Goal: Check status: Check status

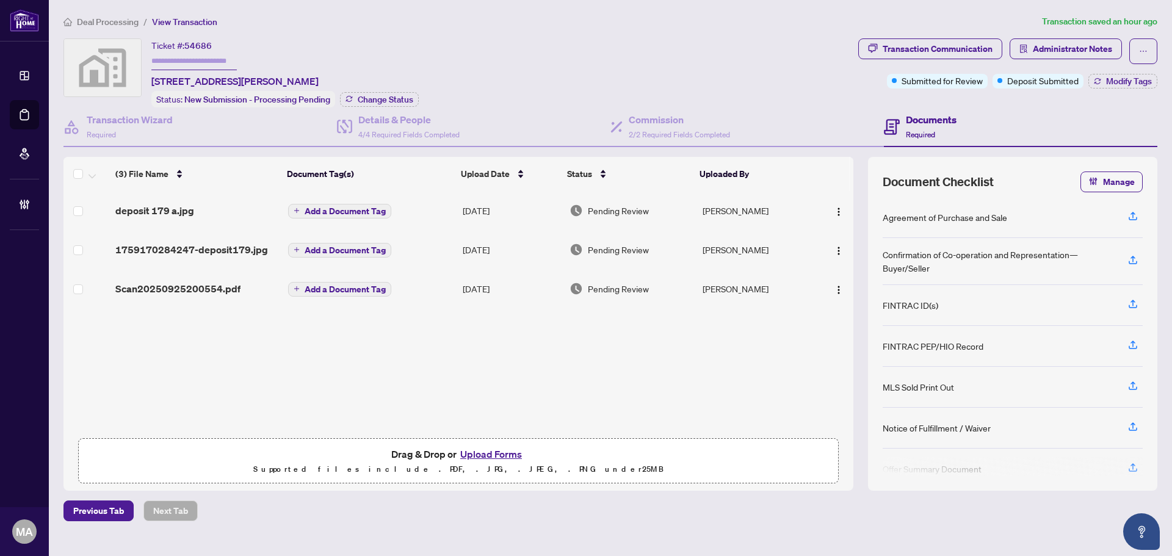
click at [129, 24] on span "Deal Processing" at bounding box center [108, 21] width 62 height 11
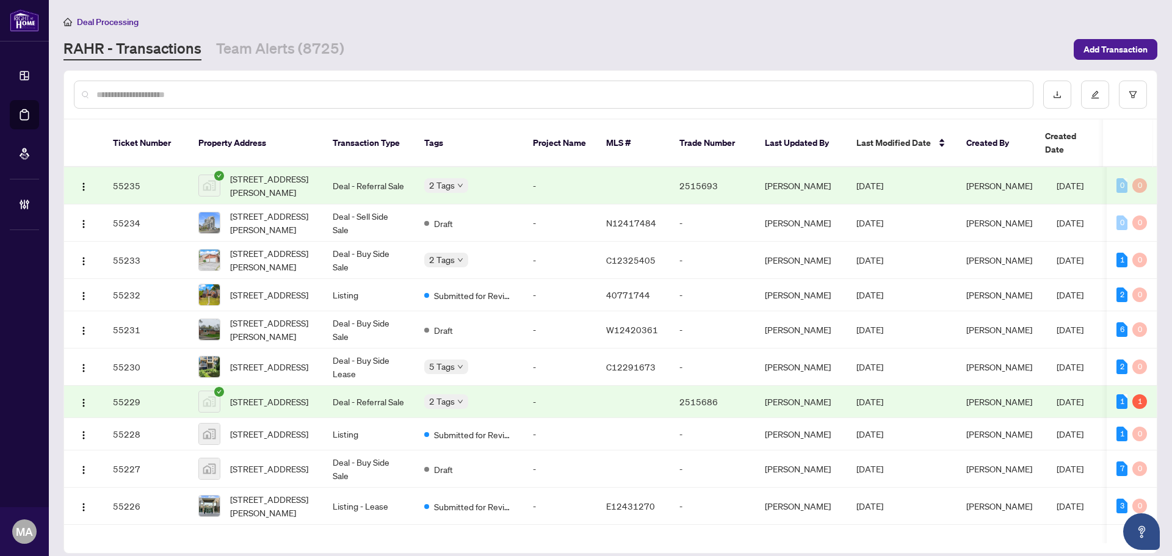
click at [792, 89] on input "text" at bounding box center [559, 94] width 926 height 13
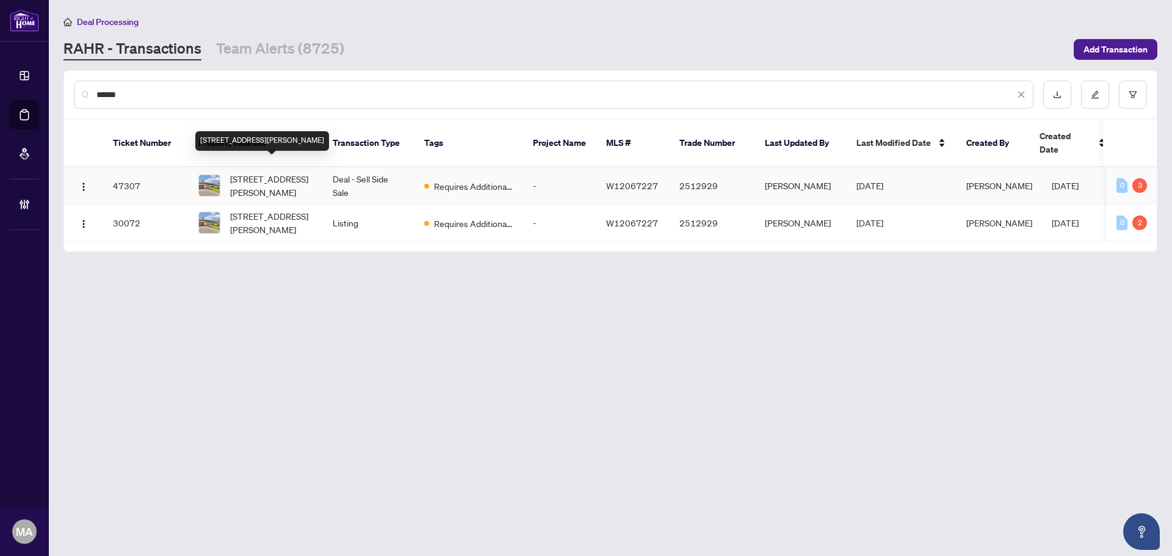
type input "******"
click at [279, 172] on span "[STREET_ADDRESS][PERSON_NAME]" at bounding box center [271, 185] width 83 height 27
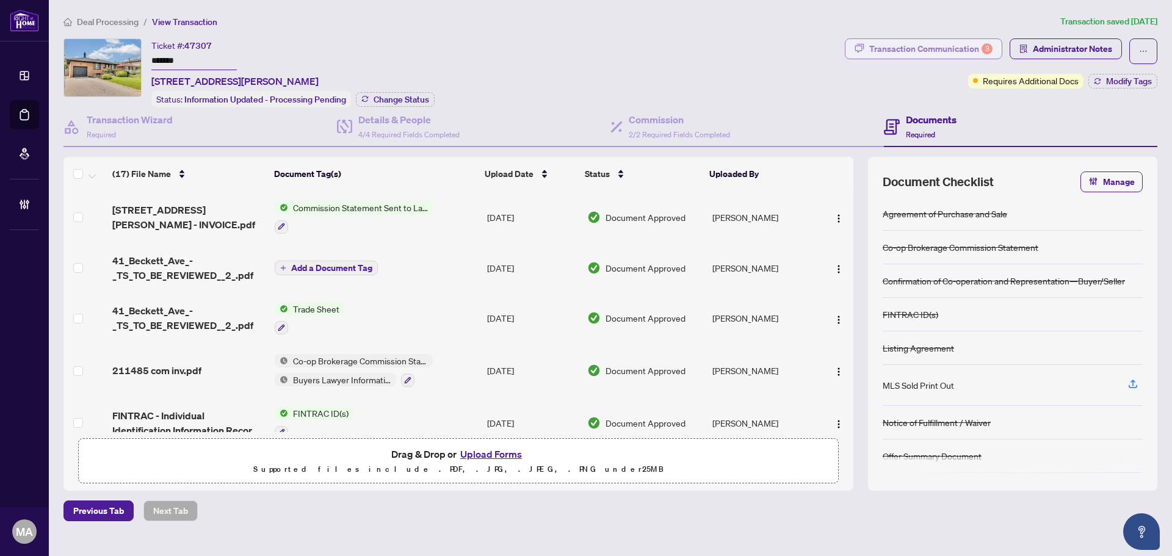
click at [916, 52] on div "Transaction Communication 3" at bounding box center [930, 49] width 123 height 20
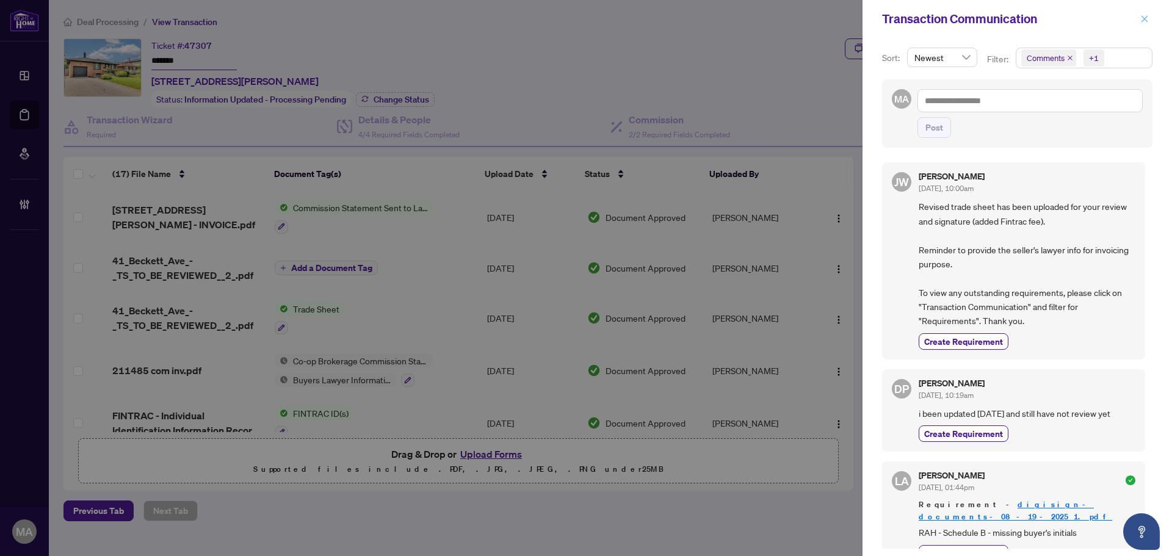
click at [1140, 14] on span "button" at bounding box center [1144, 19] width 9 height 20
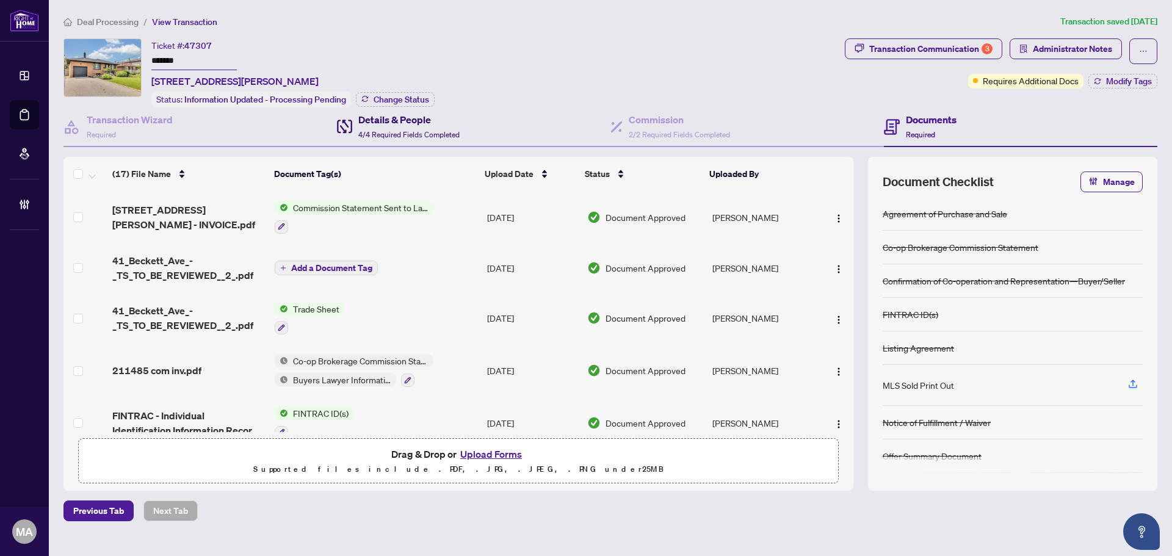
click at [425, 132] on span "4/4 Required Fields Completed" at bounding box center [408, 134] width 101 height 9
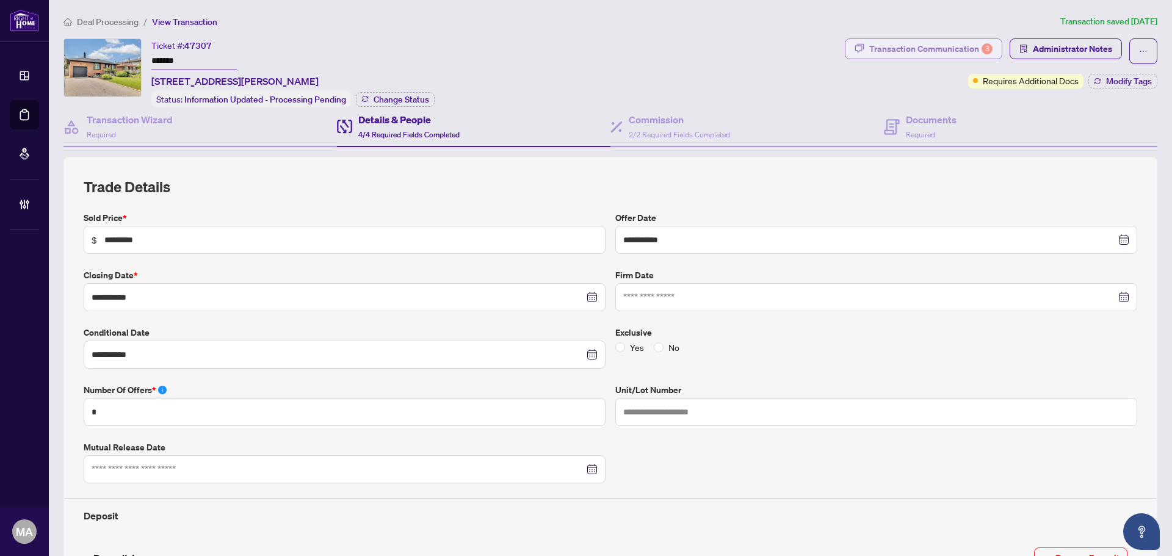
click at [896, 48] on div "Transaction Communication 3" at bounding box center [930, 49] width 123 height 20
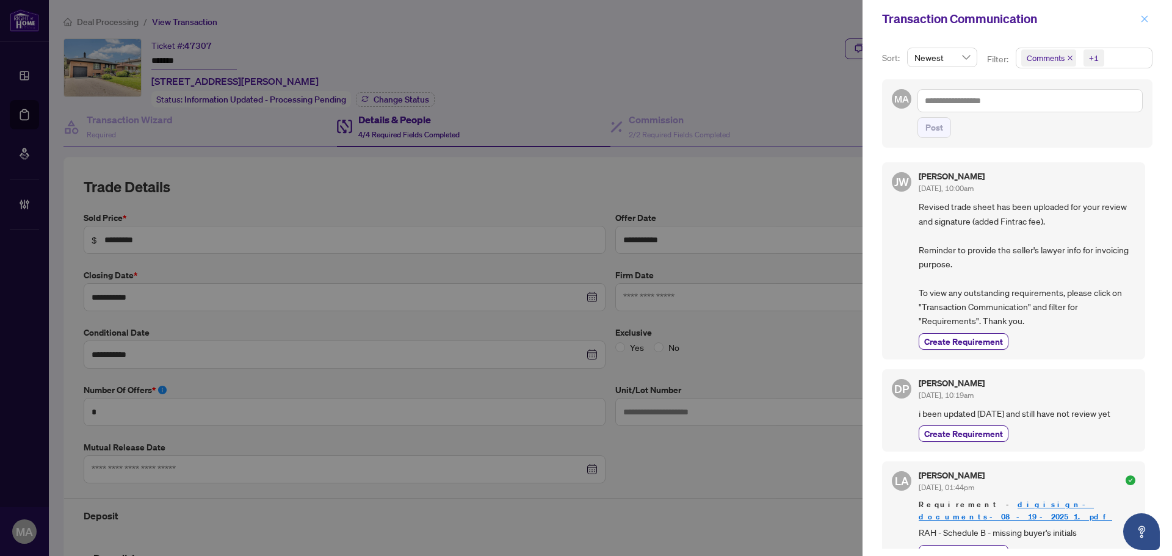
click at [1147, 21] on icon "close" at bounding box center [1144, 19] width 9 height 9
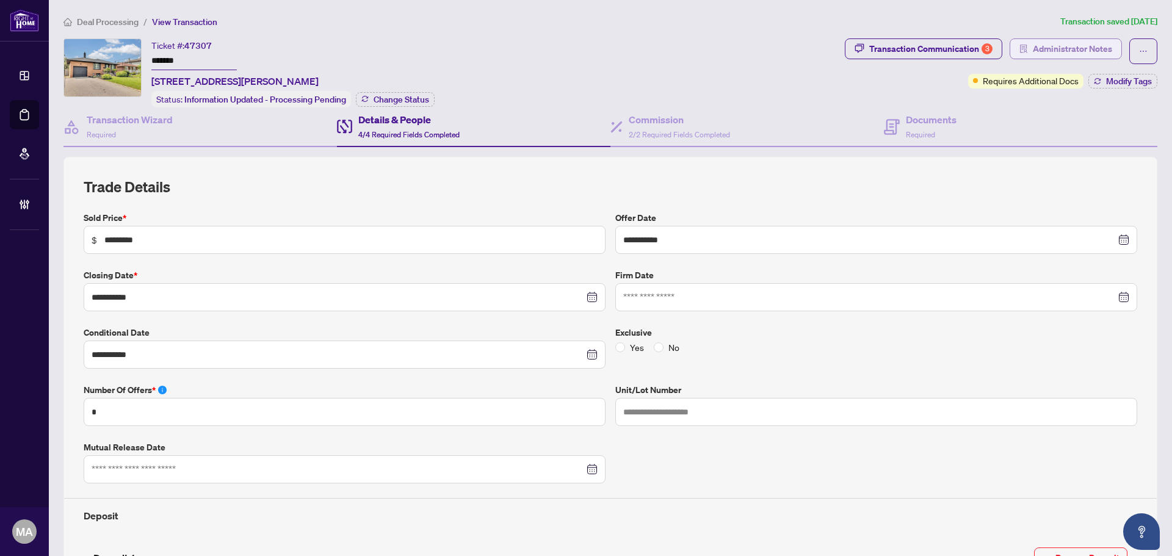
click at [1034, 45] on span "Administrator Notes" at bounding box center [1072, 49] width 79 height 20
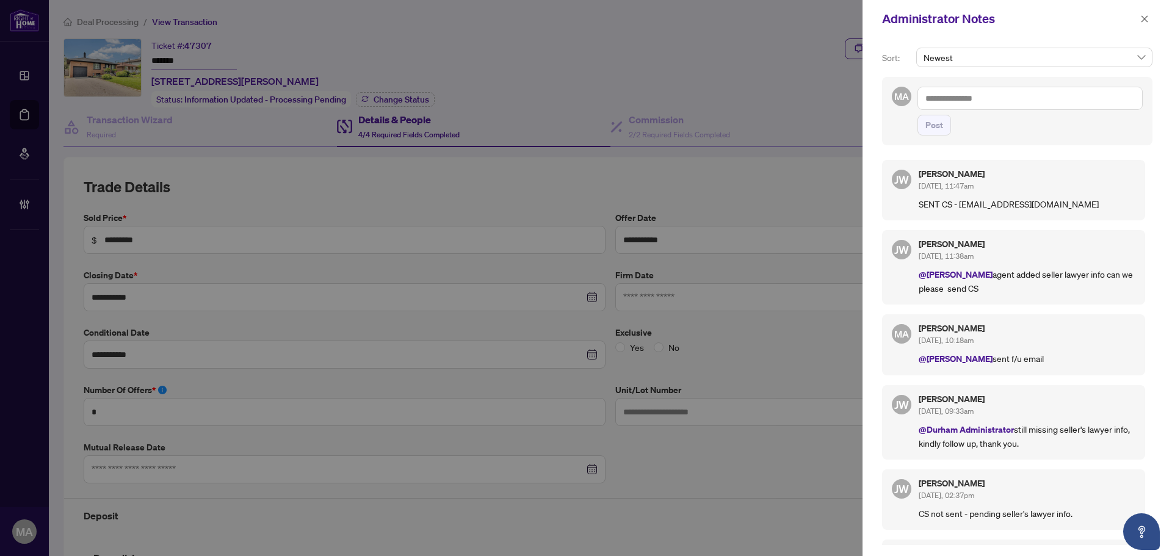
click at [1036, 100] on textarea at bounding box center [1029, 98] width 225 height 23
click at [982, 123] on span "Dea ls East" at bounding box center [967, 127] width 40 height 11
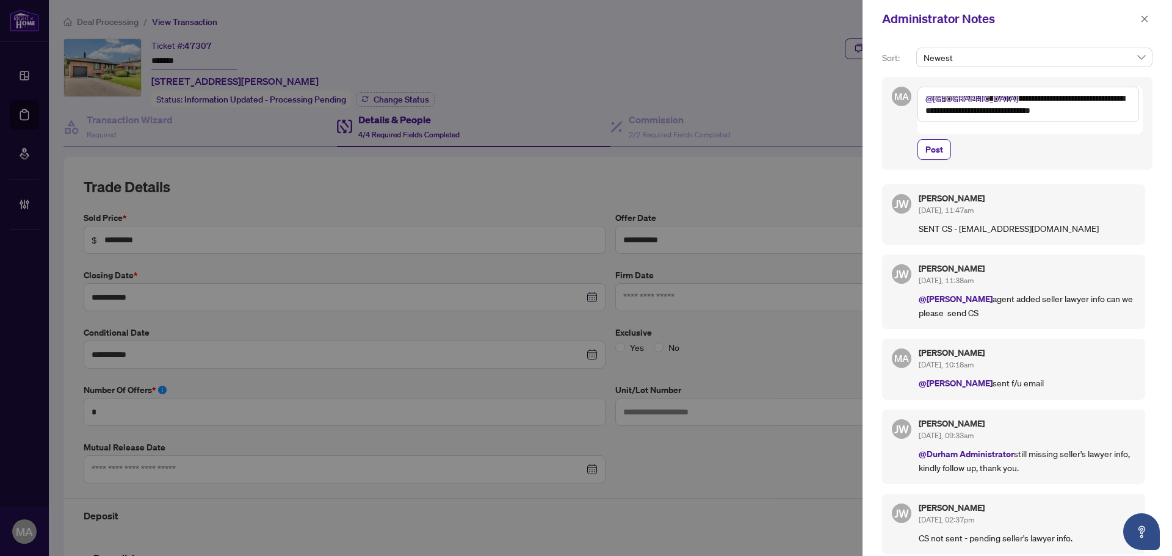
click at [1032, 111] on textarea "**********" at bounding box center [1028, 104] width 222 height 35
type textarea "**********"
click at [950, 139] on button "Post" at bounding box center [934, 149] width 34 height 21
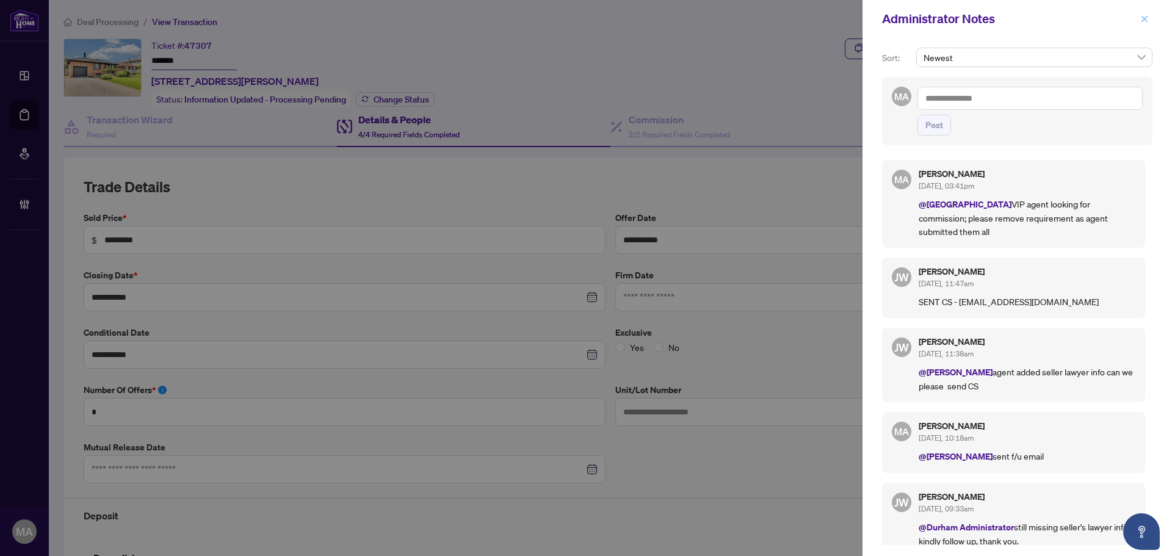
click at [1150, 20] on button "button" at bounding box center [1144, 19] width 16 height 15
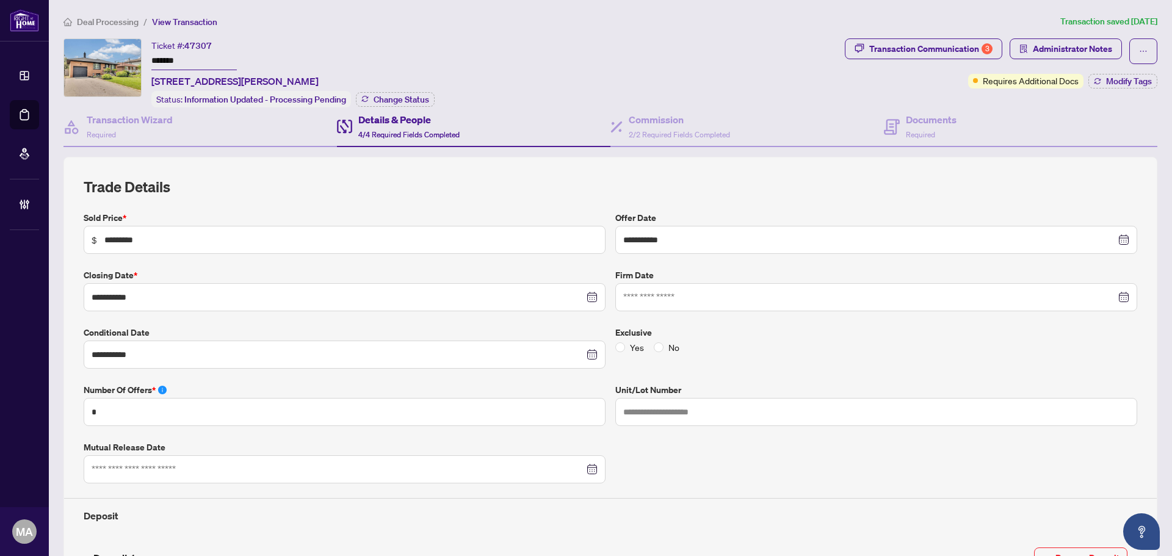
click at [96, 25] on span "Deal Processing" at bounding box center [108, 21] width 62 height 11
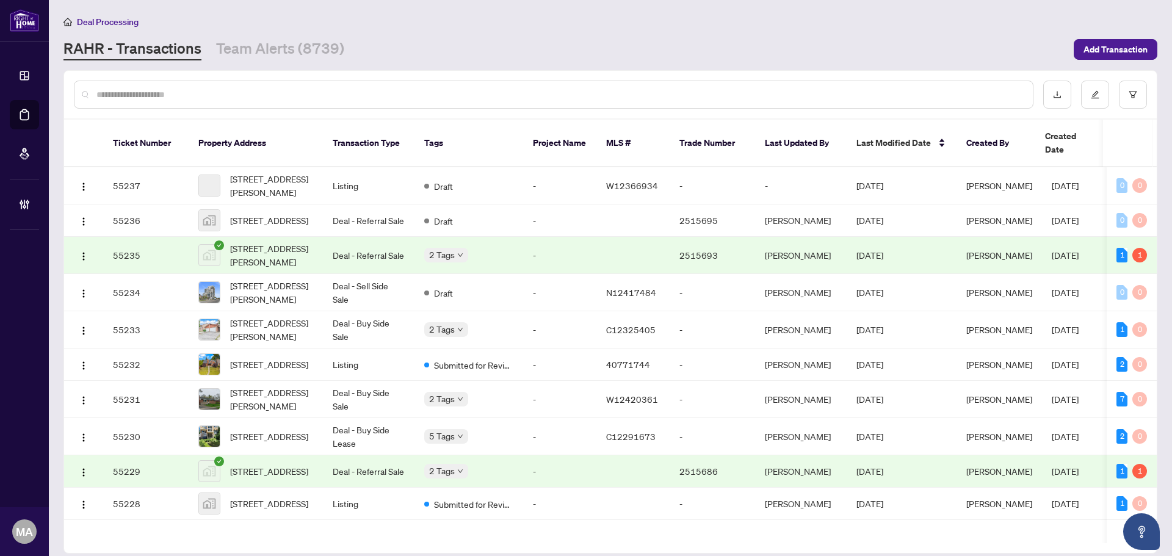
click at [292, 99] on input "text" at bounding box center [559, 94] width 926 height 13
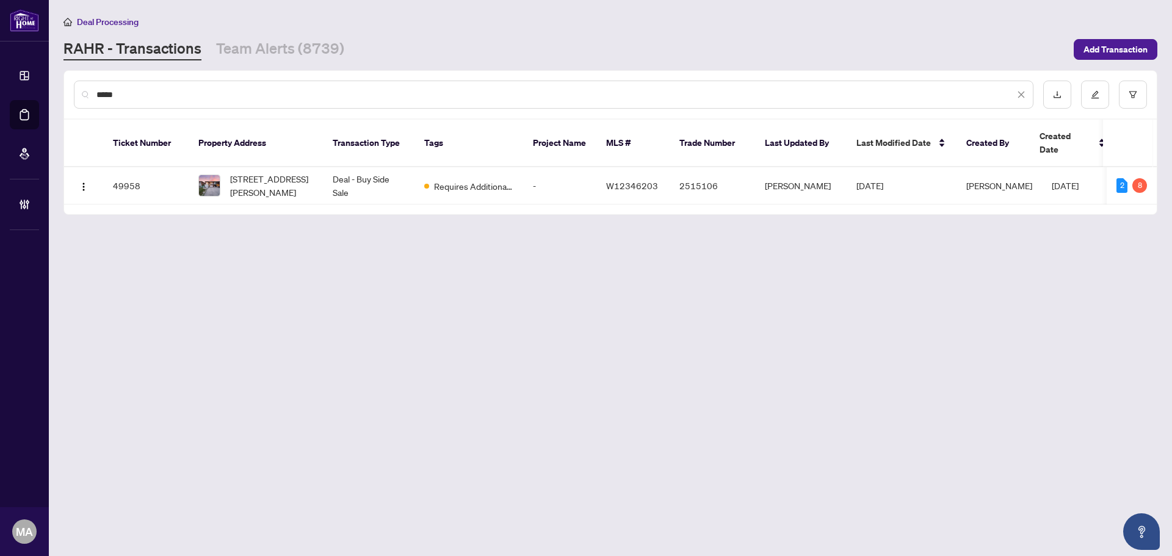
type input "*****"
click at [248, 172] on span "[STREET_ADDRESS][PERSON_NAME]" at bounding box center [271, 185] width 83 height 27
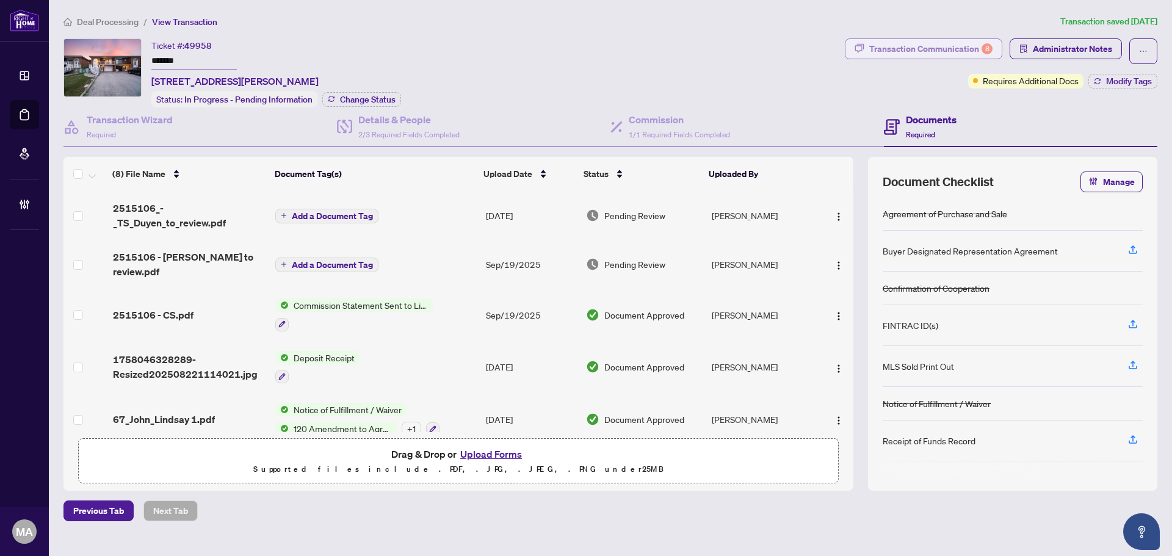
click at [966, 50] on div "Transaction Communication 8" at bounding box center [930, 49] width 123 height 20
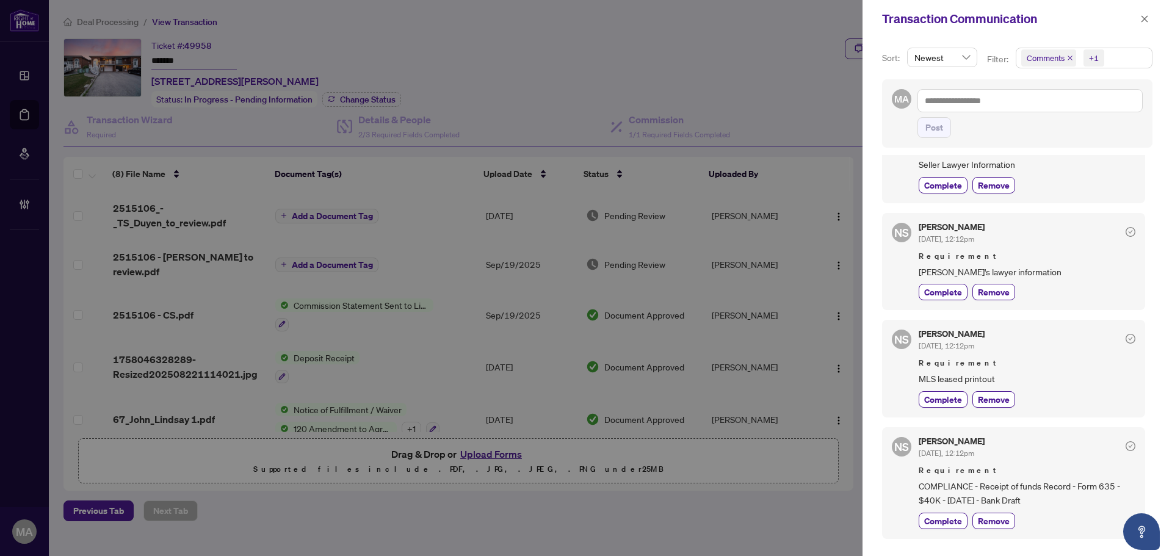
scroll to position [488, 0]
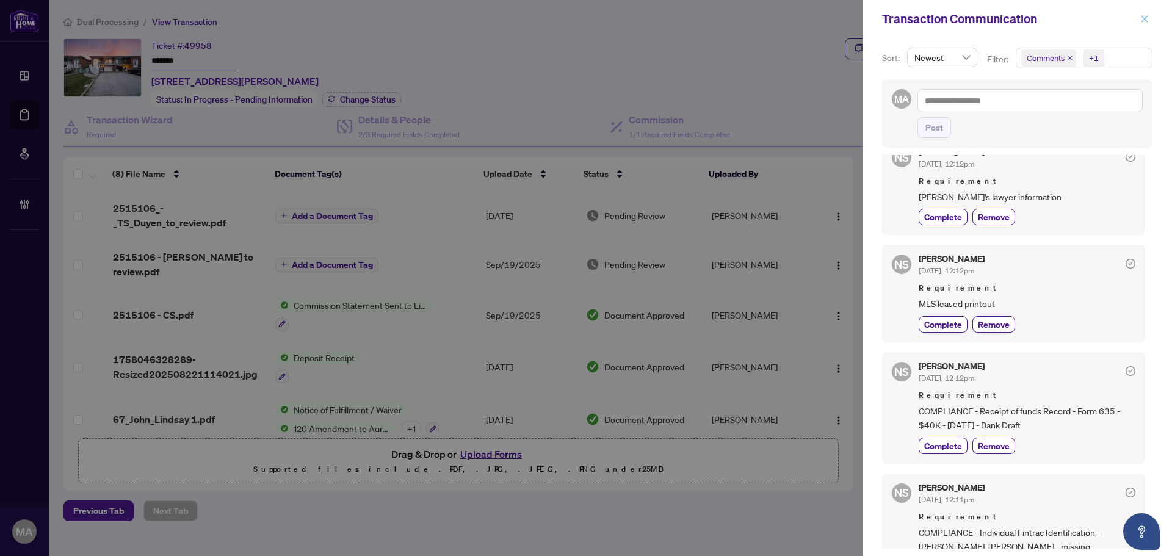
click at [1150, 17] on button "button" at bounding box center [1144, 19] width 16 height 15
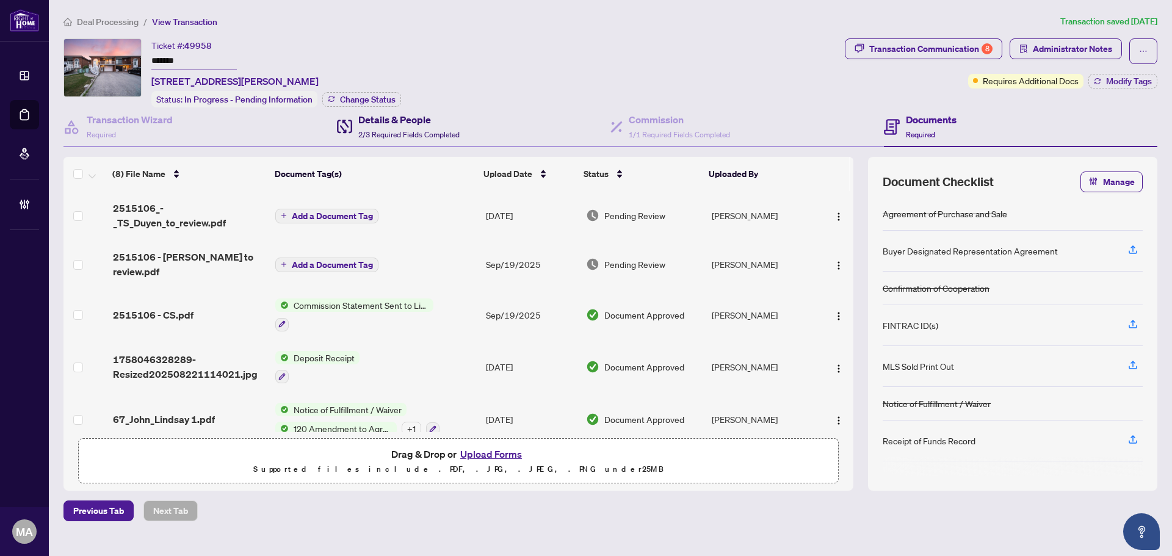
click at [413, 125] on div "Details & People 2/3 Required Fields Completed" at bounding box center [408, 126] width 101 height 29
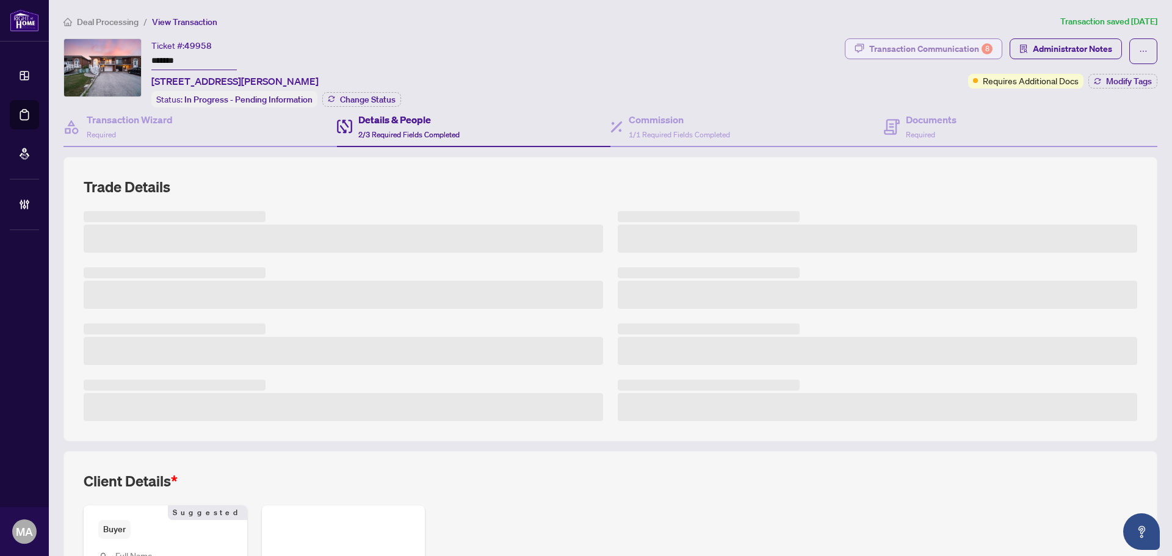
click at [972, 40] on div "Transaction Communication 8" at bounding box center [930, 49] width 123 height 20
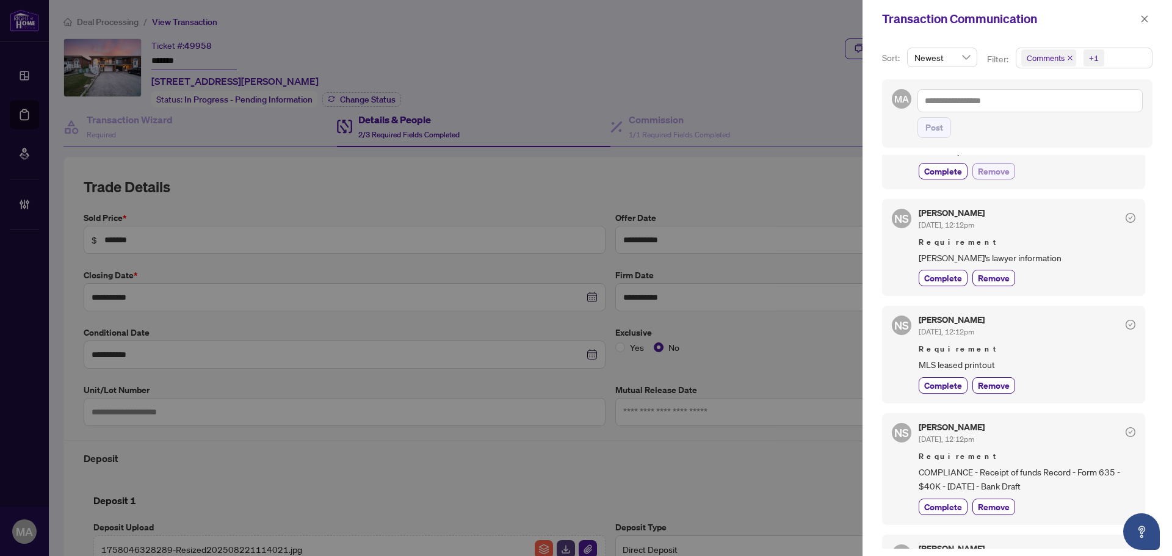
scroll to position [488, 0]
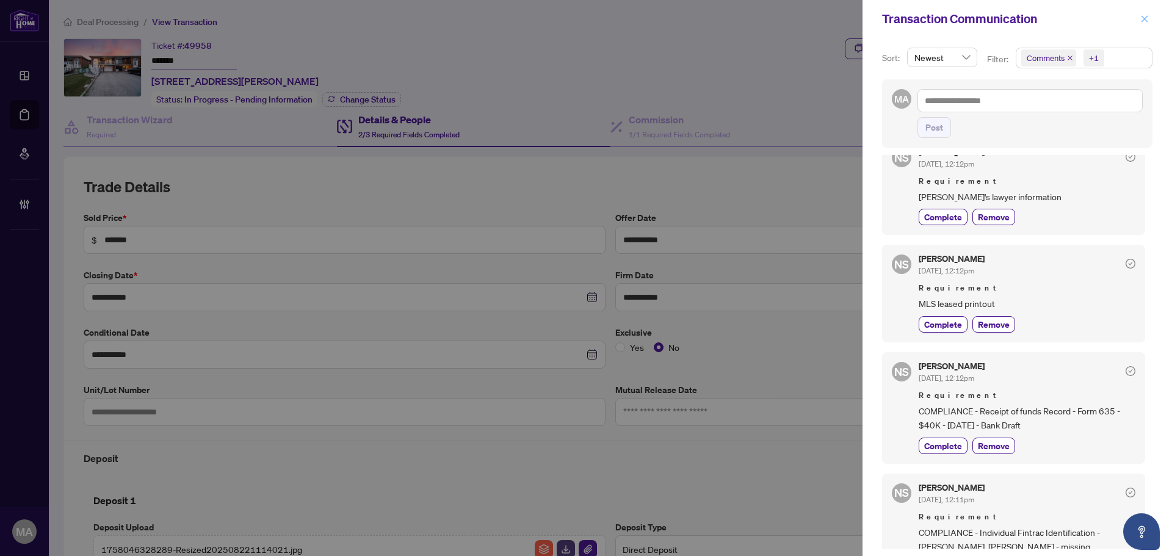
click at [1147, 21] on icon "close" at bounding box center [1144, 19] width 9 height 9
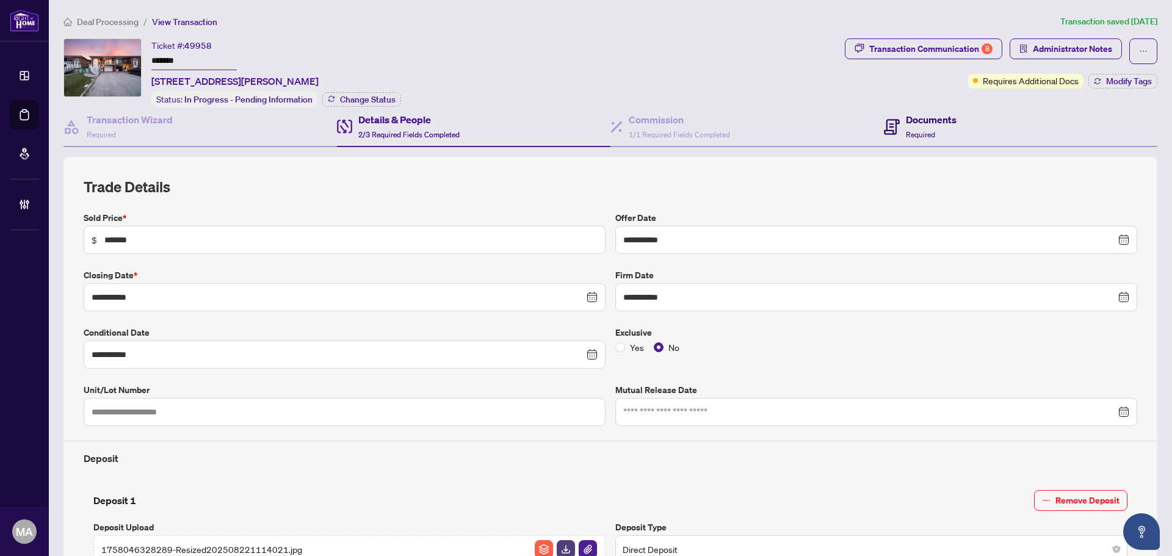
drag, startPoint x: 934, startPoint y: 129, endPoint x: 931, endPoint y: 135, distance: 6.6
click at [934, 129] on div "Documents Required" at bounding box center [931, 126] width 51 height 29
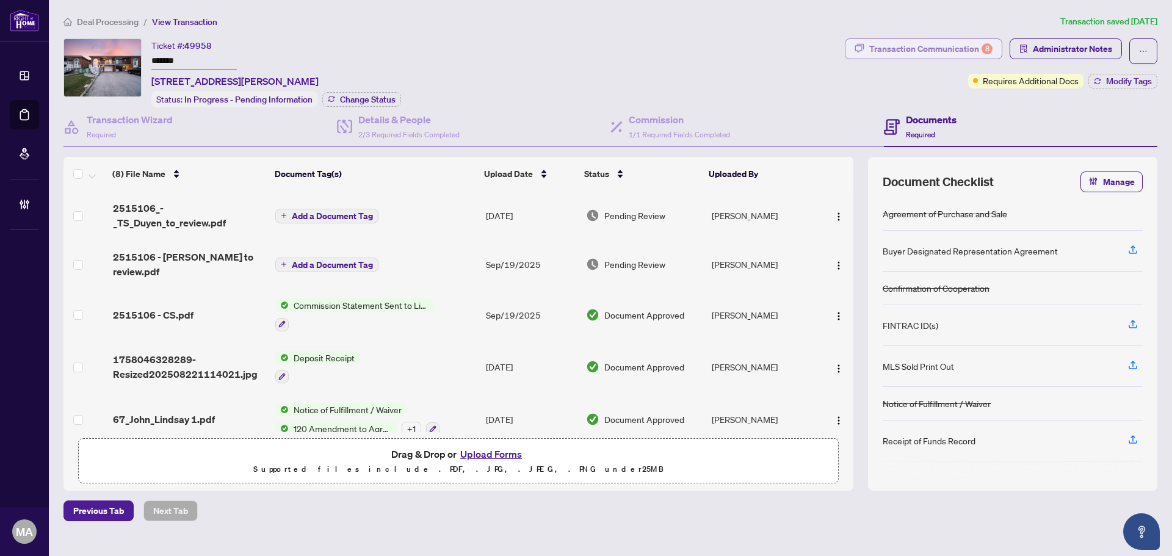
click at [951, 47] on div "Transaction Communication 8" at bounding box center [930, 49] width 123 height 20
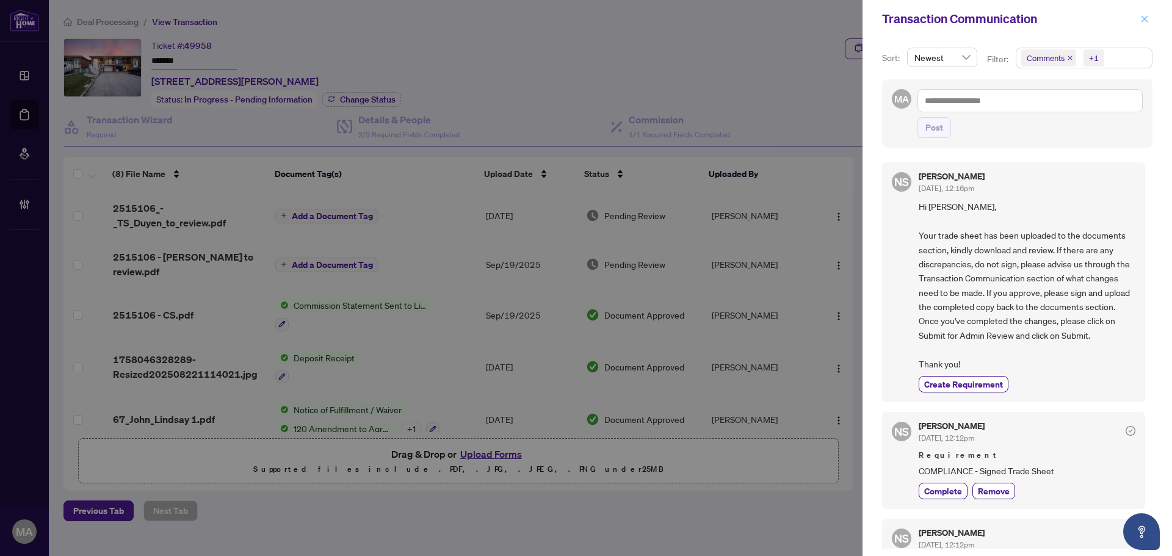
click at [1137, 24] on button "button" at bounding box center [1144, 19] width 16 height 15
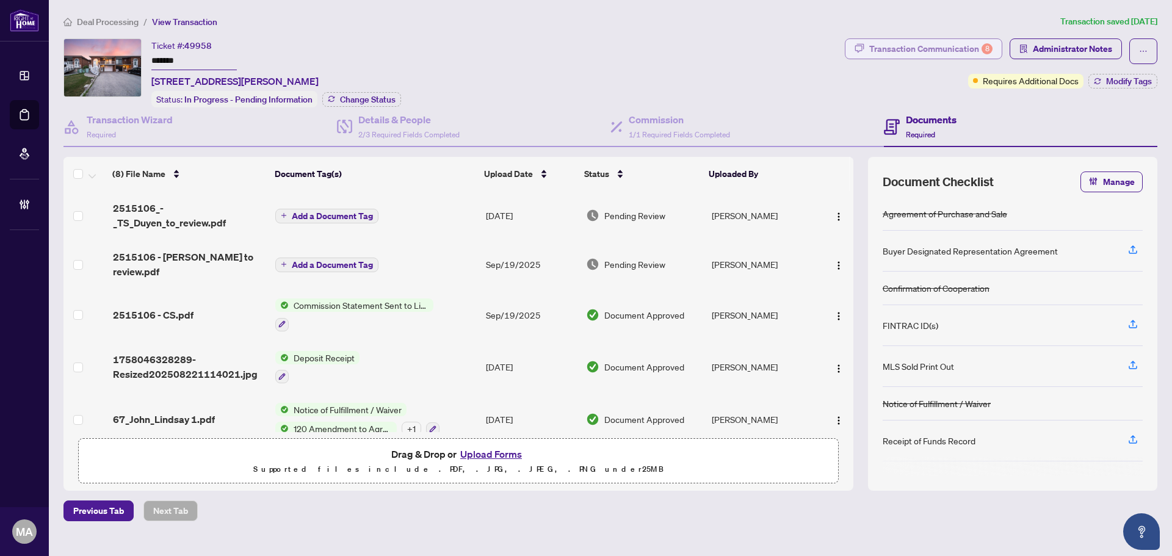
click at [961, 48] on div "Transaction Communication 8" at bounding box center [930, 49] width 123 height 20
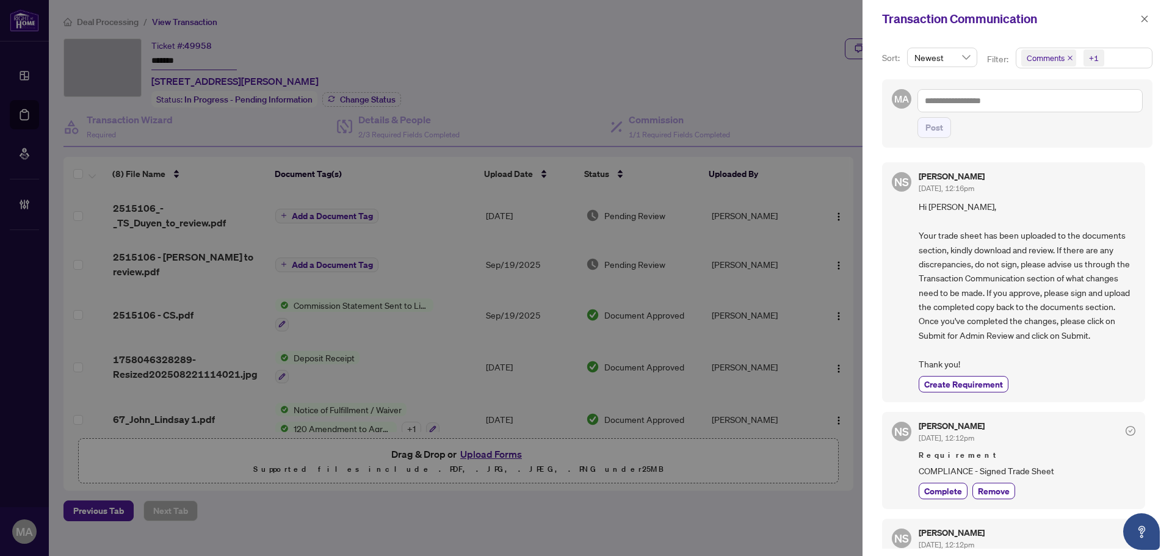
click at [1128, 23] on div "Transaction Communication" at bounding box center [1009, 19] width 254 height 18
click at [1149, 16] on button "button" at bounding box center [1144, 19] width 16 height 15
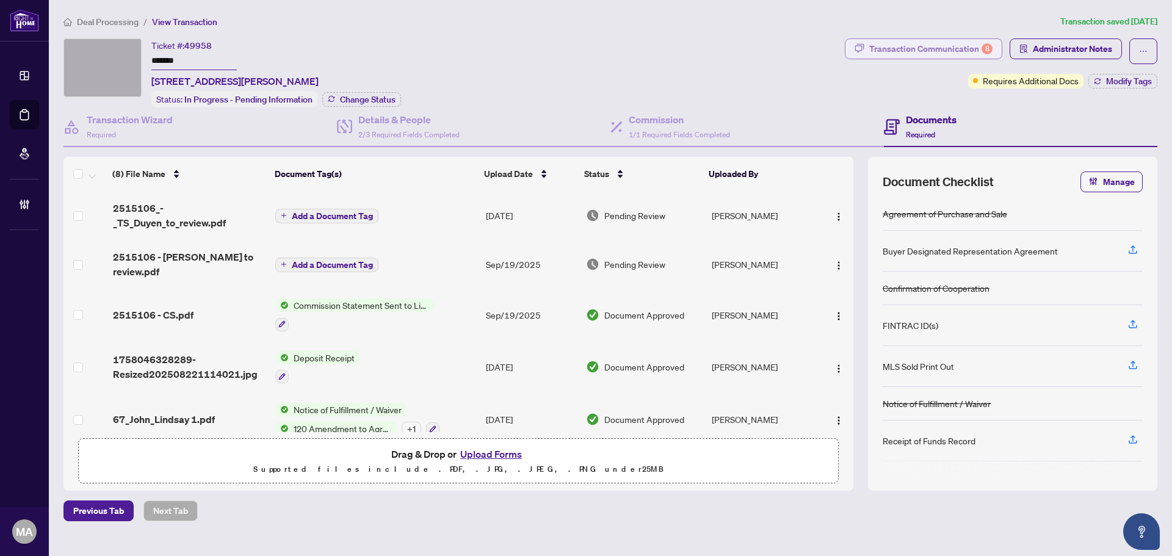
click at [958, 45] on div "Transaction Communication 8" at bounding box center [930, 49] width 123 height 20
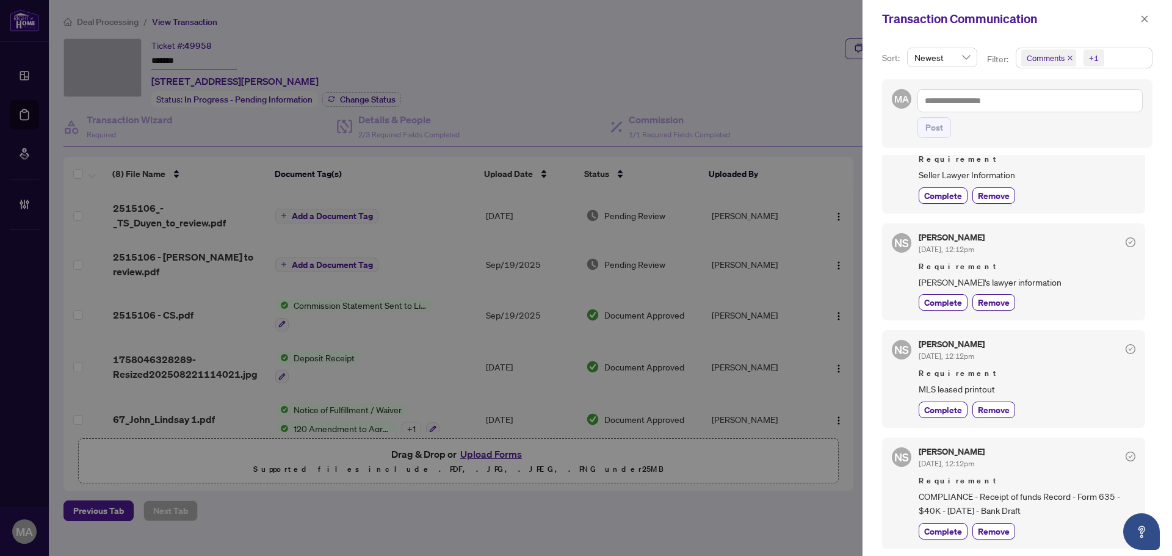
scroll to position [401, 0]
click at [1140, 16] on icon "close" at bounding box center [1144, 19] width 9 height 9
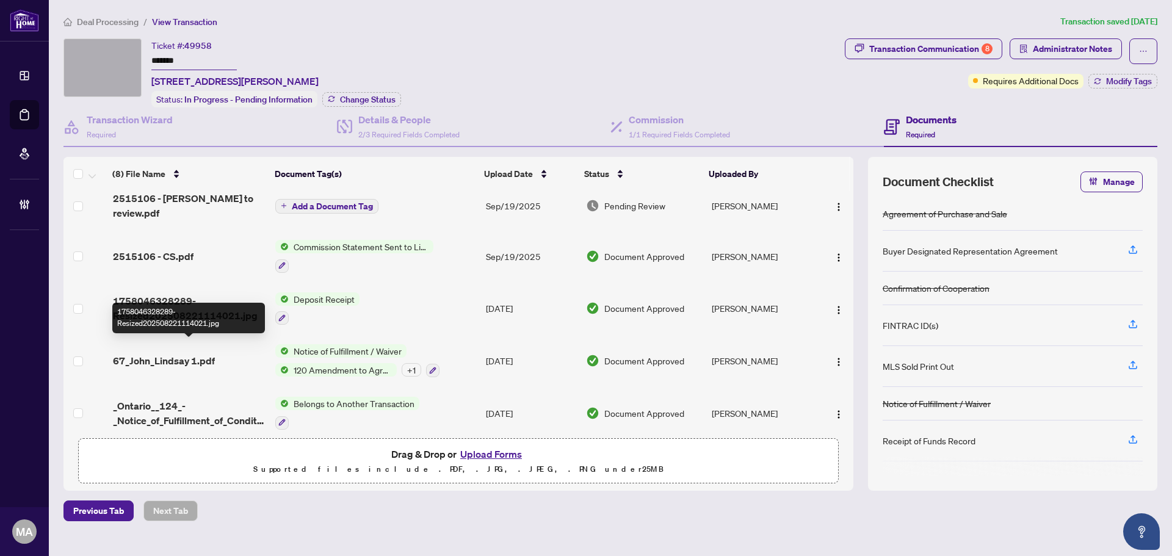
scroll to position [164, 0]
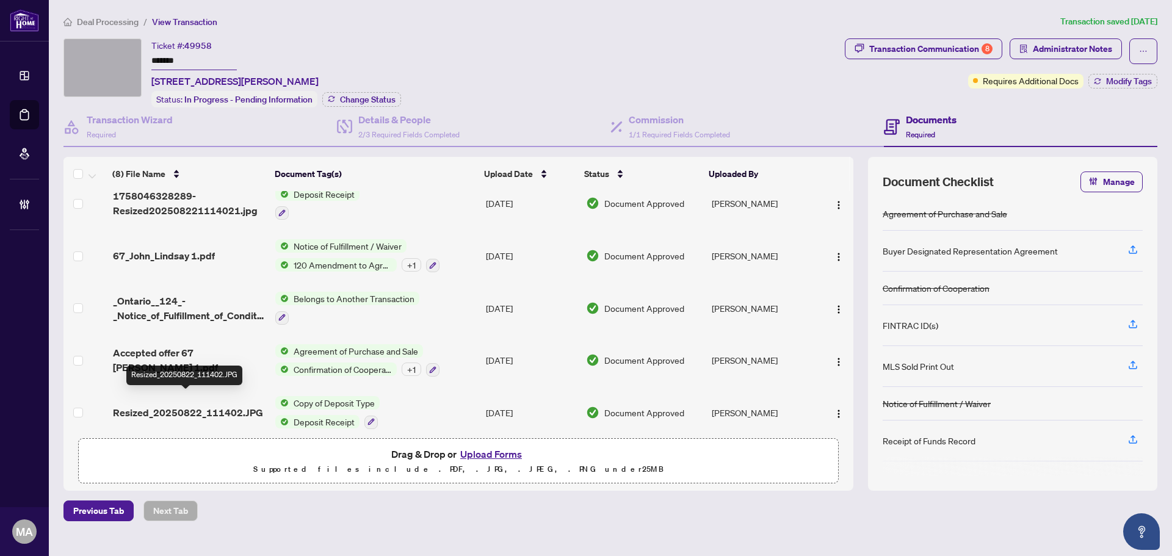
click at [178, 405] on span "Resized_20250822_111402.JPG" at bounding box center [188, 412] width 150 height 15
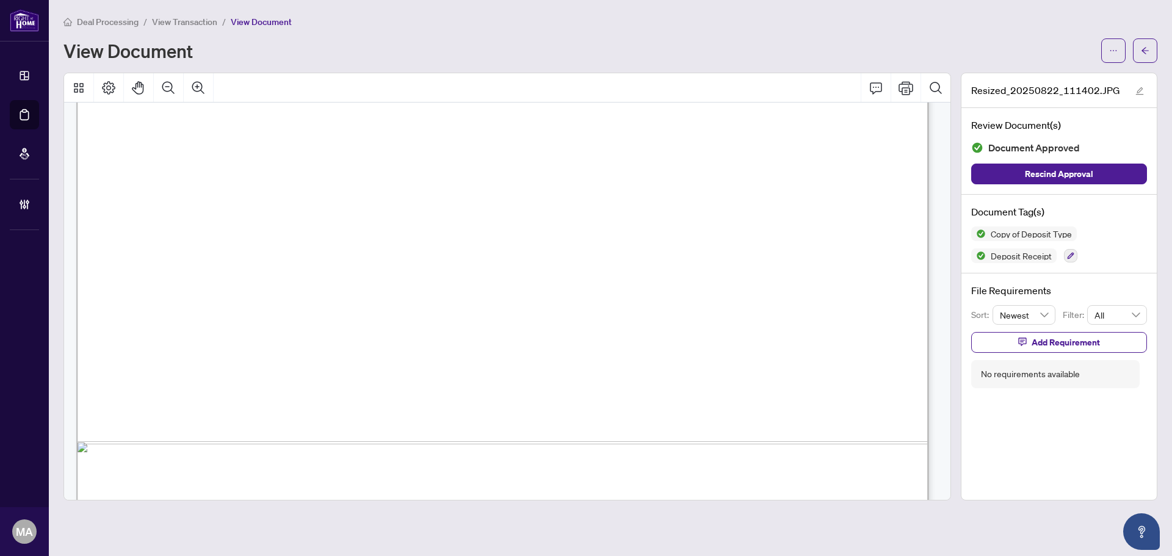
scroll to position [671, 0]
click at [1144, 49] on icon "arrow-left" at bounding box center [1145, 50] width 9 height 9
